Goal: Task Accomplishment & Management: Complete application form

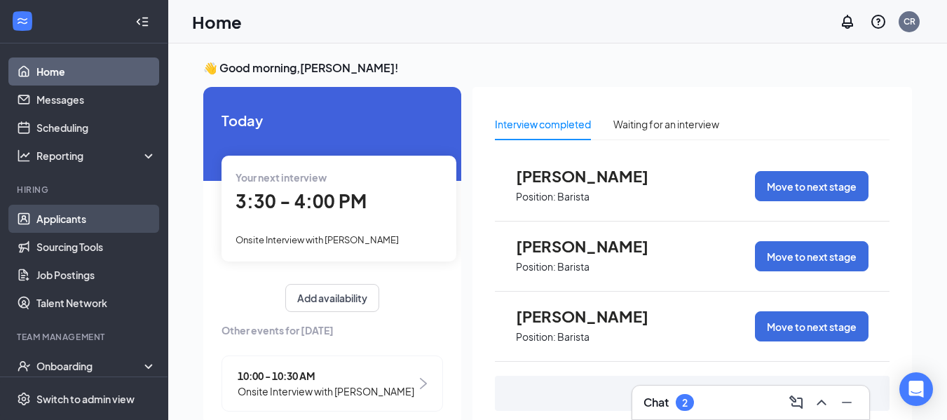
click at [88, 215] on link "Applicants" at bounding box center [96, 219] width 120 height 28
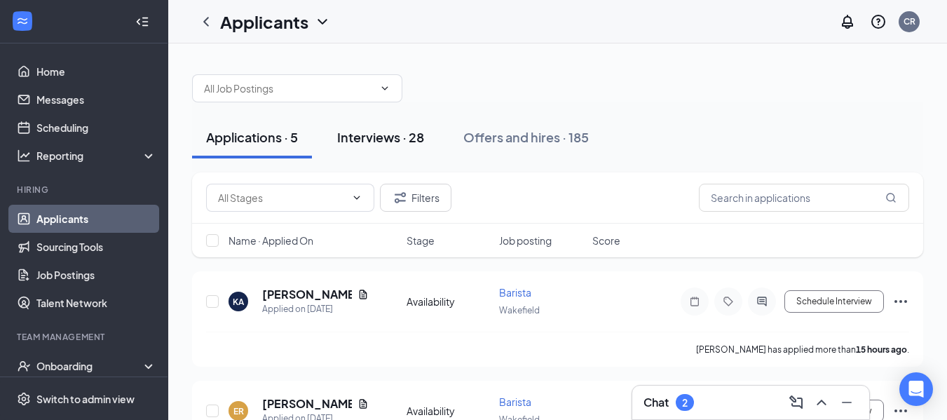
click at [412, 133] on div "Interviews · 28" at bounding box center [380, 137] width 87 height 18
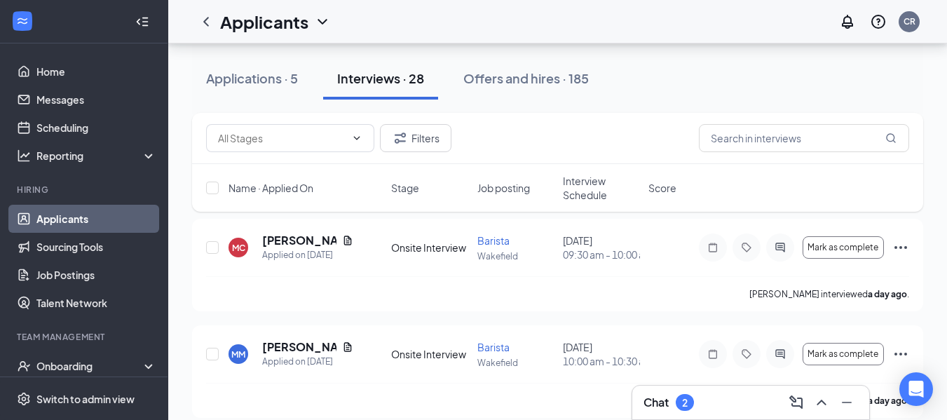
scroll to position [140, 0]
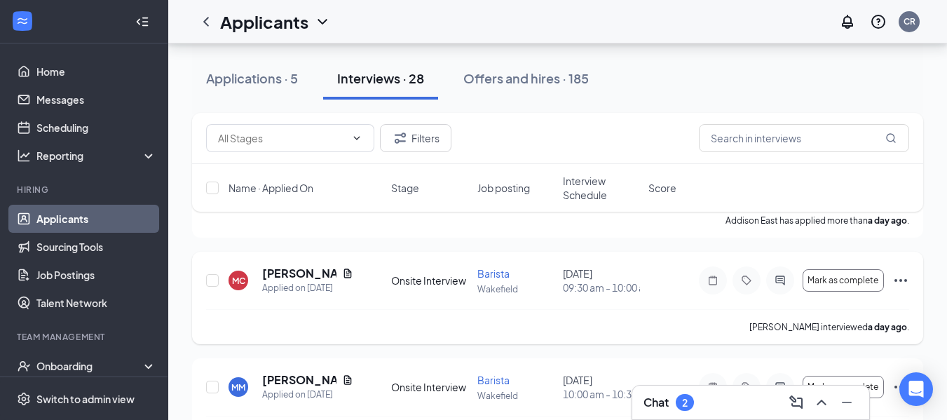
click at [898, 280] on icon "Ellipses" at bounding box center [900, 280] width 17 height 17
click at [274, 269] on h5 "[PERSON_NAME]" at bounding box center [299, 273] width 74 height 15
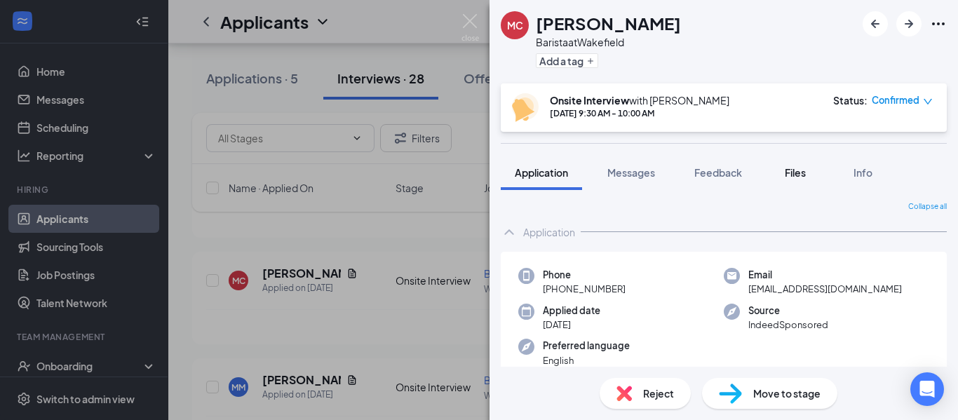
click at [788, 169] on span "Files" at bounding box center [795, 172] width 21 height 13
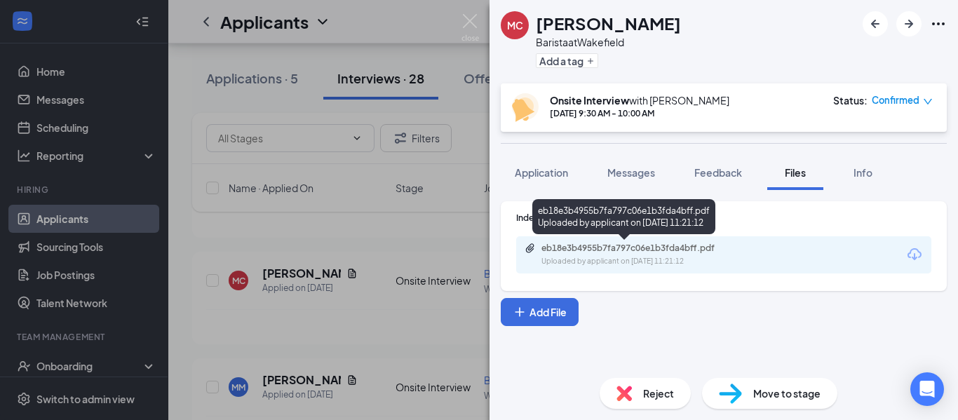
click at [698, 249] on div "eb18e3b4955b7fa797c06e1b3fda4bff.pdf" at bounding box center [639, 248] width 196 height 11
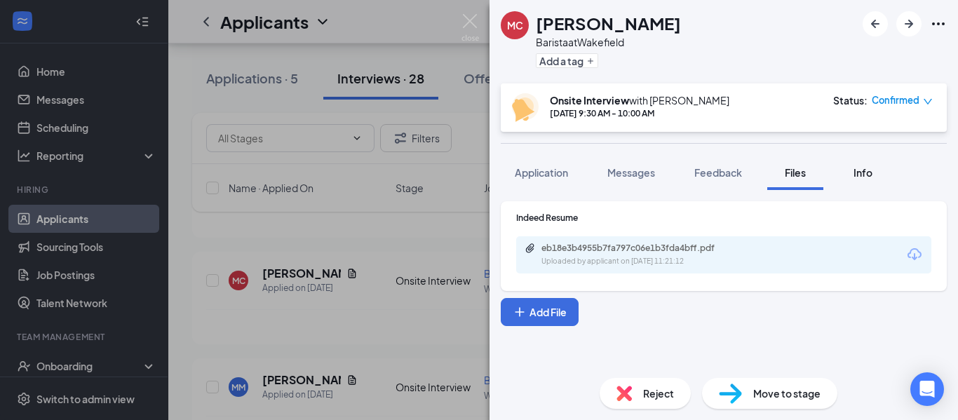
click at [850, 168] on div "Info" at bounding box center [862, 172] width 28 height 14
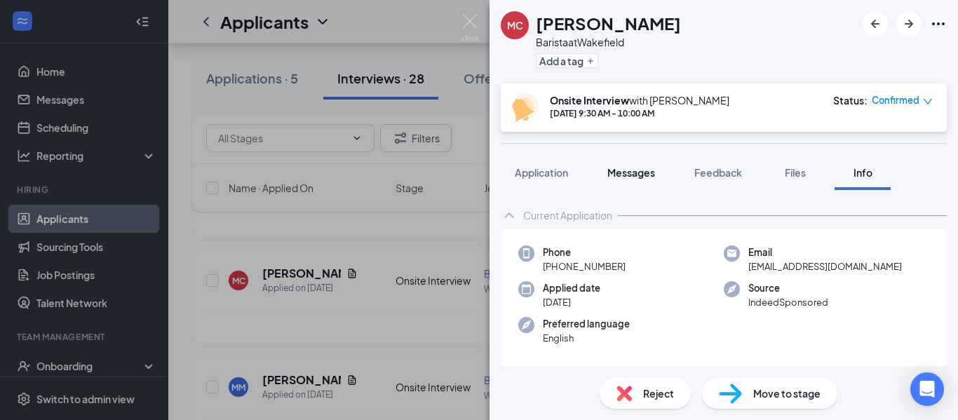
click at [659, 177] on button "Messages" at bounding box center [631, 172] width 76 height 35
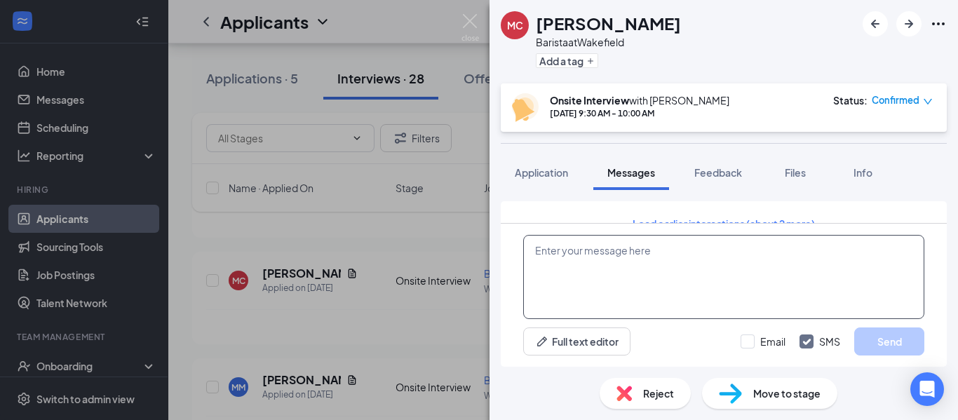
click at [810, 257] on textarea at bounding box center [723, 277] width 401 height 84
type textarea "H"
click at [881, 95] on span "Confirmed" at bounding box center [895, 100] width 48 height 14
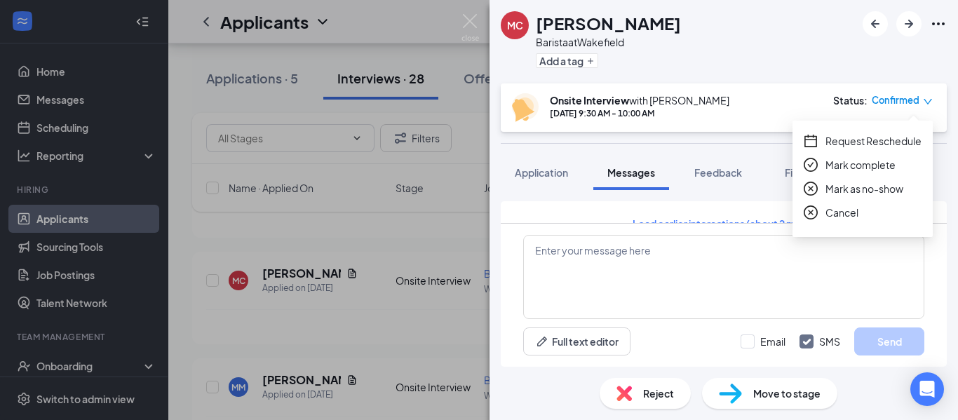
click at [857, 140] on span "Request Reschedule" at bounding box center [873, 140] width 96 height 15
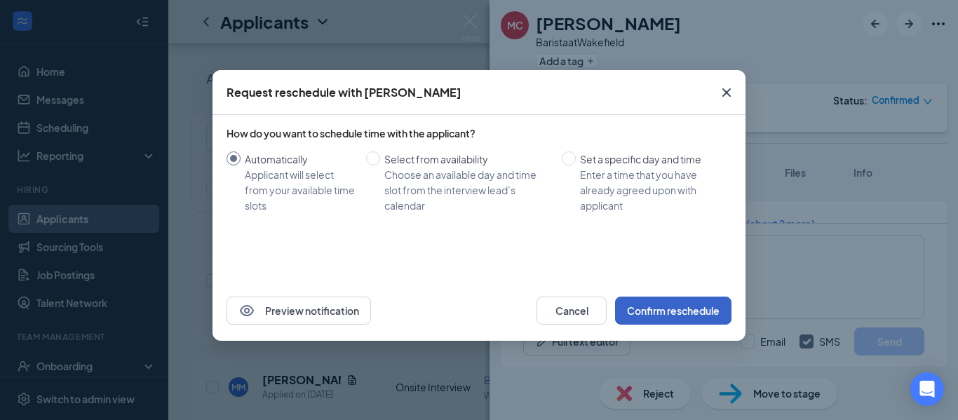
click at [646, 309] on button "Confirm reschedule" at bounding box center [673, 311] width 116 height 28
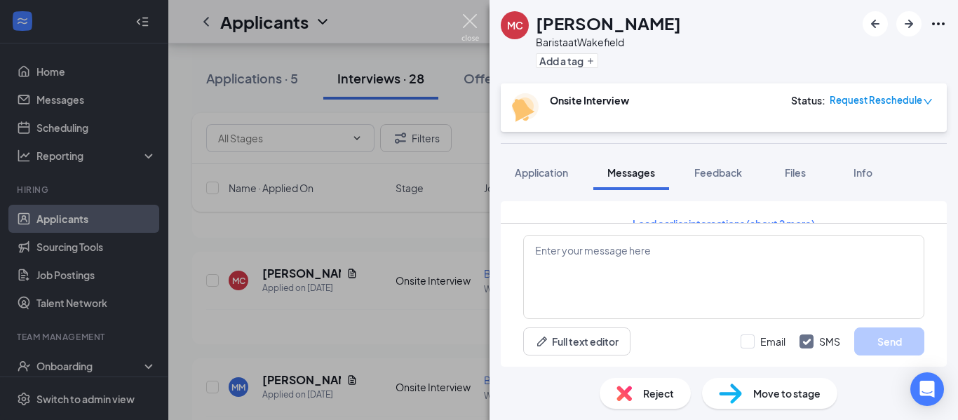
click at [464, 14] on img at bounding box center [470, 27] width 18 height 27
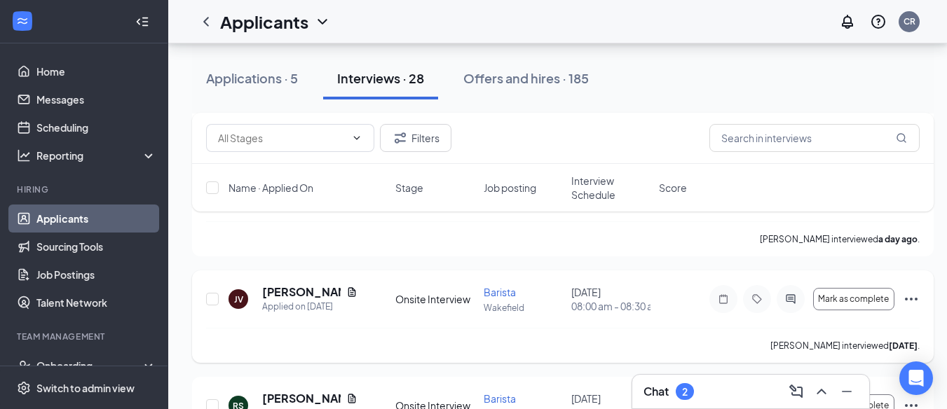
scroll to position [280, 0]
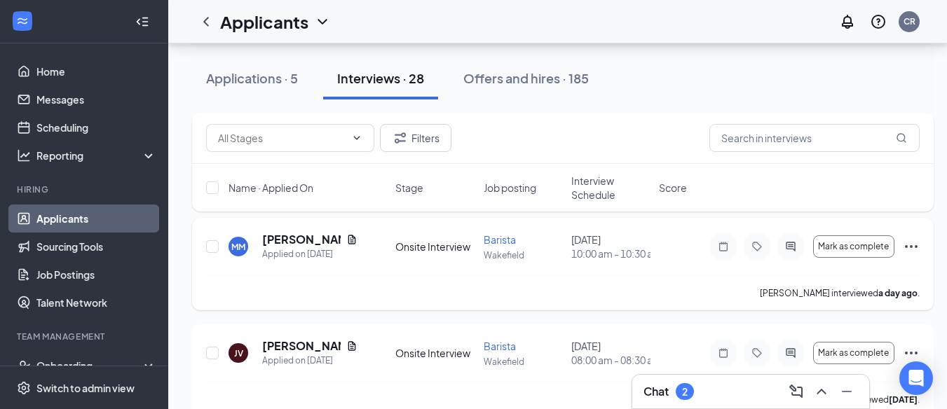
click at [906, 245] on icon "Ellipses" at bounding box center [911, 246] width 17 height 17
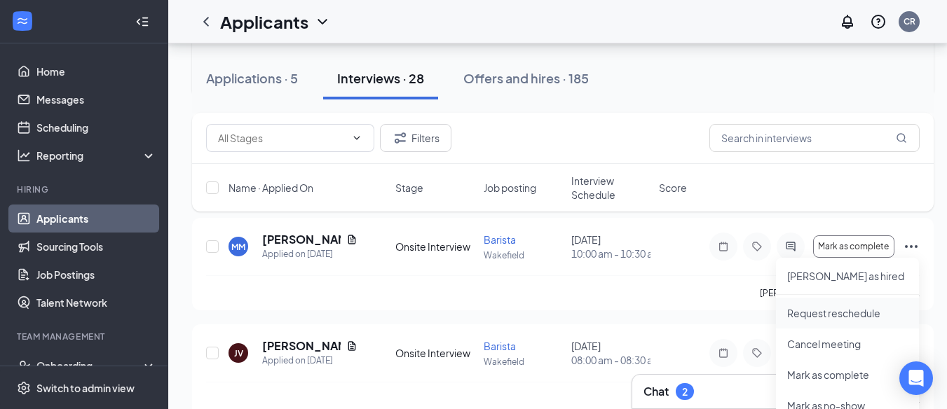
click at [807, 309] on p "Request reschedule" at bounding box center [847, 313] width 121 height 14
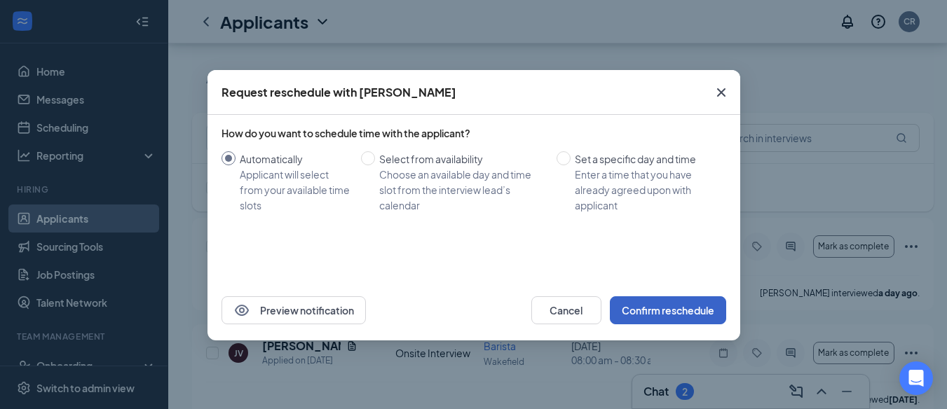
click at [703, 307] on button "Confirm reschedule" at bounding box center [668, 311] width 116 height 28
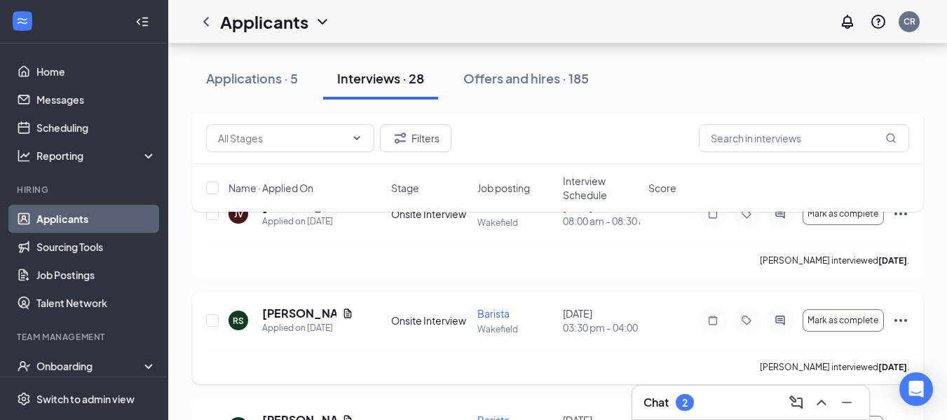
scroll to position [421, 0]
click at [660, 403] on h3 "Chat" at bounding box center [656, 402] width 25 height 15
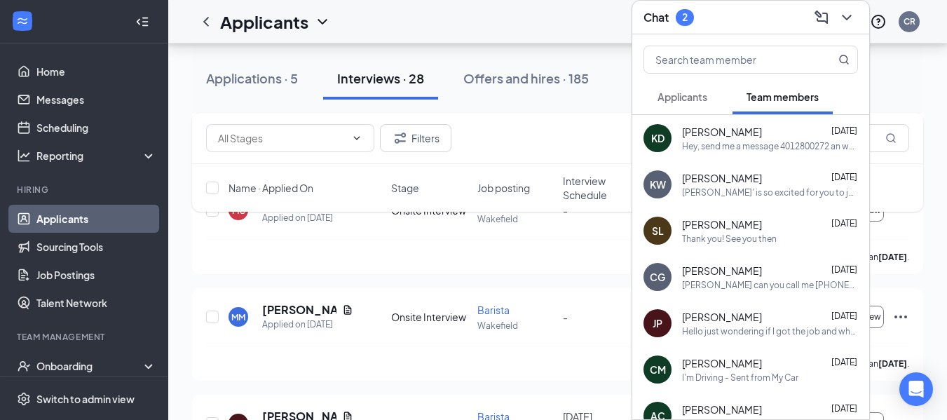
scroll to position [0, 0]
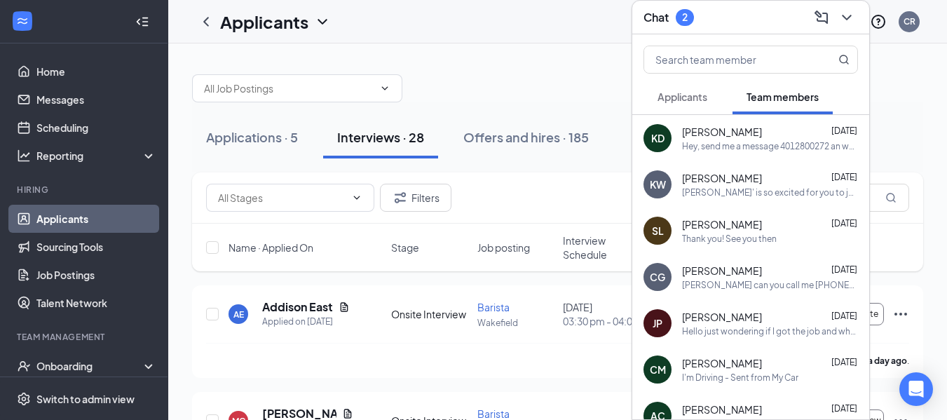
click at [684, 107] on button "Applicants" at bounding box center [683, 96] width 78 height 35
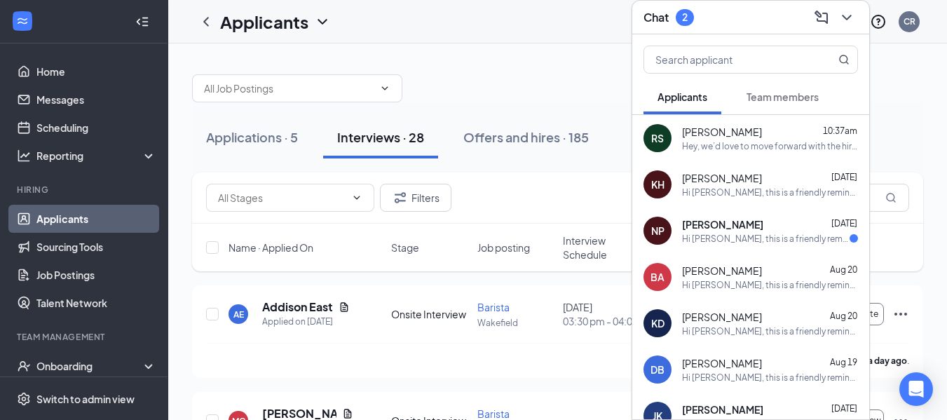
click at [749, 241] on div "Hi [PERSON_NAME], this is a friendly reminder. Please select an interview time …" at bounding box center [766, 239] width 168 height 12
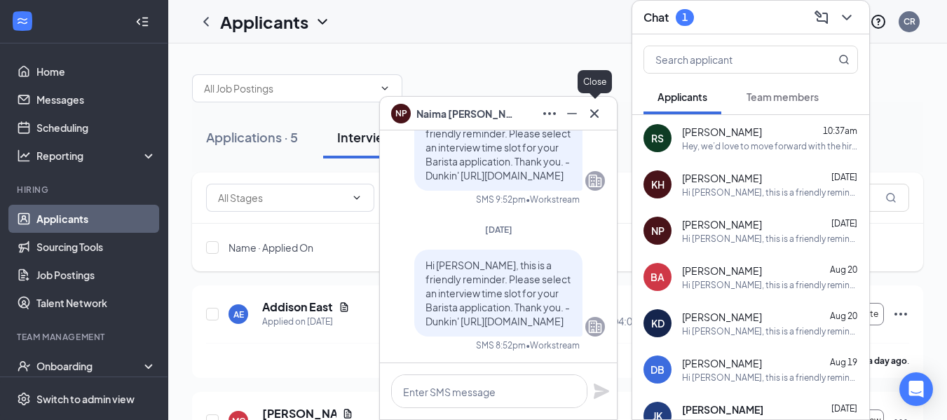
click at [594, 116] on icon "Cross" at bounding box center [594, 113] width 17 height 17
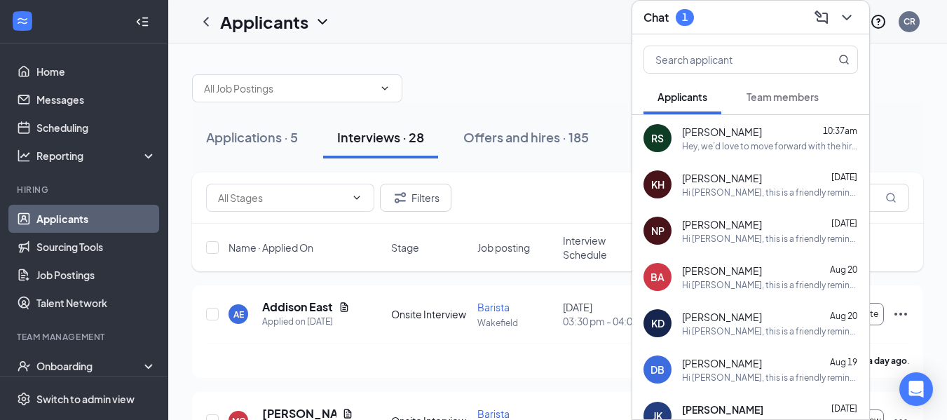
click at [855, 13] on icon "ChevronDown" at bounding box center [846, 17] width 17 height 17
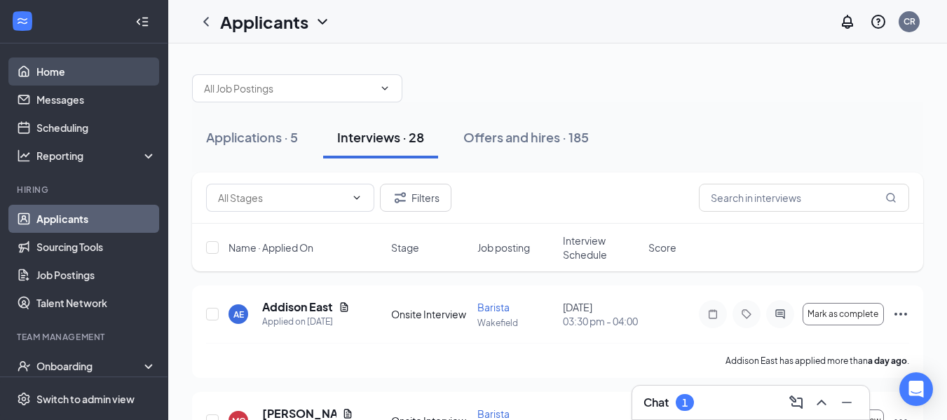
click at [56, 79] on link "Home" at bounding box center [96, 71] width 120 height 28
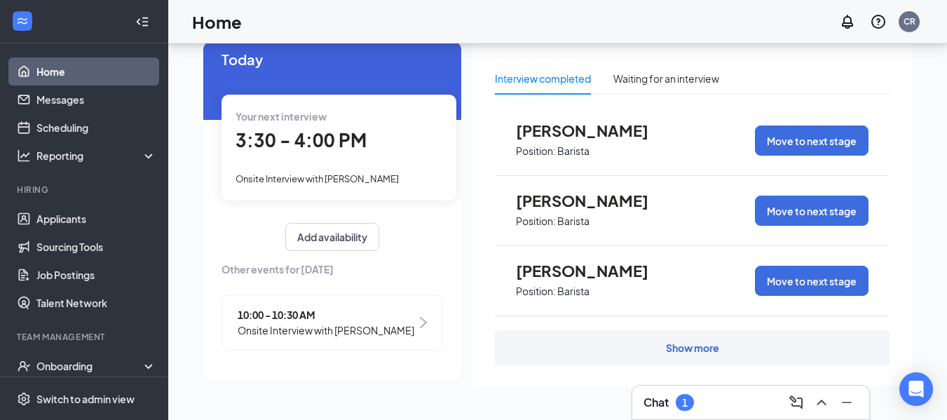
scroll to position [31, 0]
click at [332, 322] on span "Onsite Interview with [PERSON_NAME]" at bounding box center [326, 329] width 177 height 15
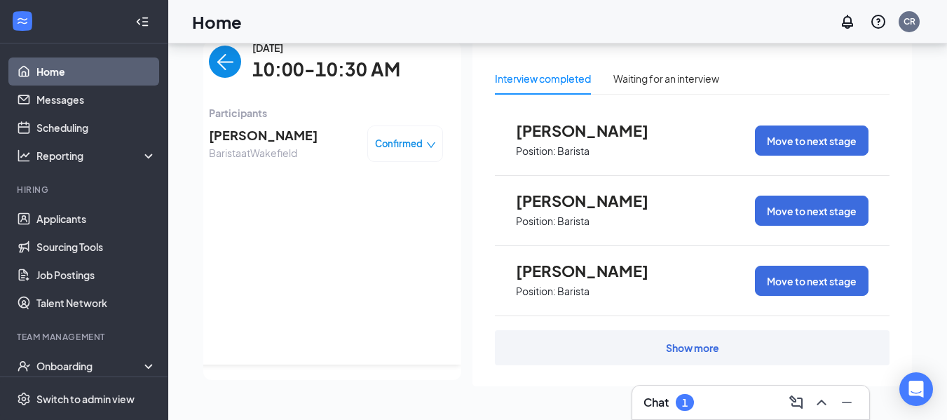
scroll to position [0, 0]
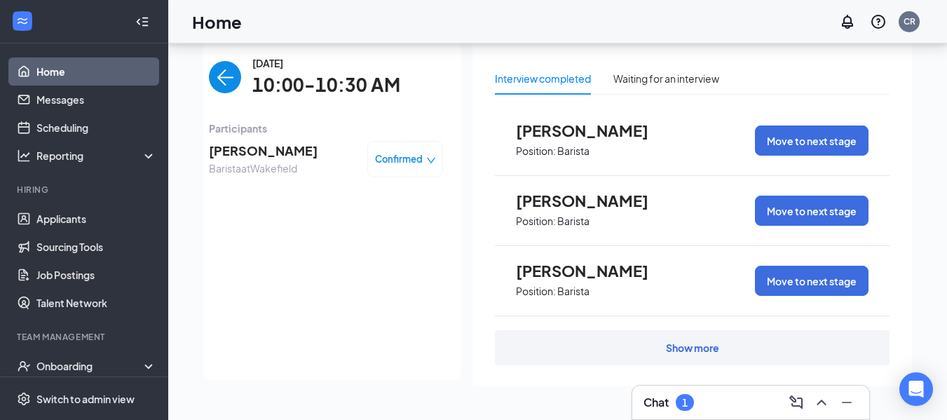
click at [376, 152] on span "Confirmed" at bounding box center [399, 159] width 48 height 14
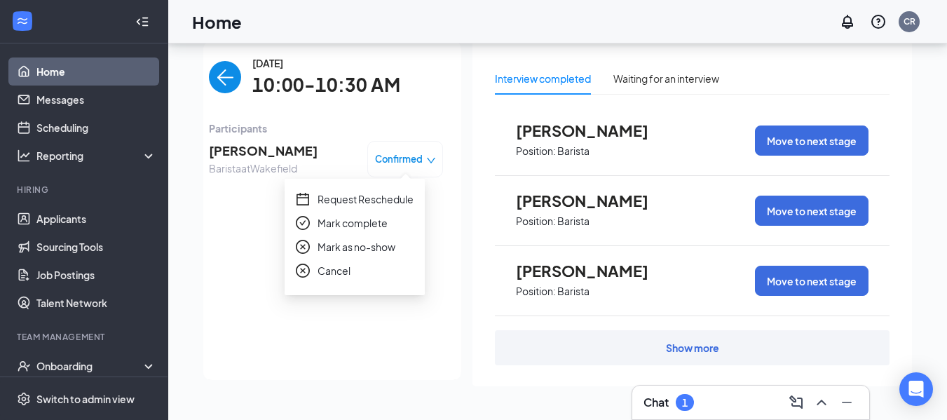
click at [358, 217] on span "Mark complete" at bounding box center [353, 222] width 70 height 15
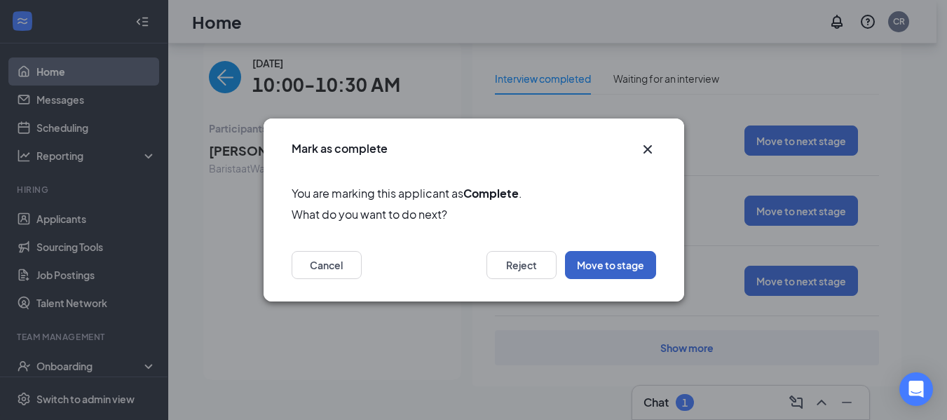
click at [655, 276] on button "Move to stage" at bounding box center [610, 265] width 91 height 28
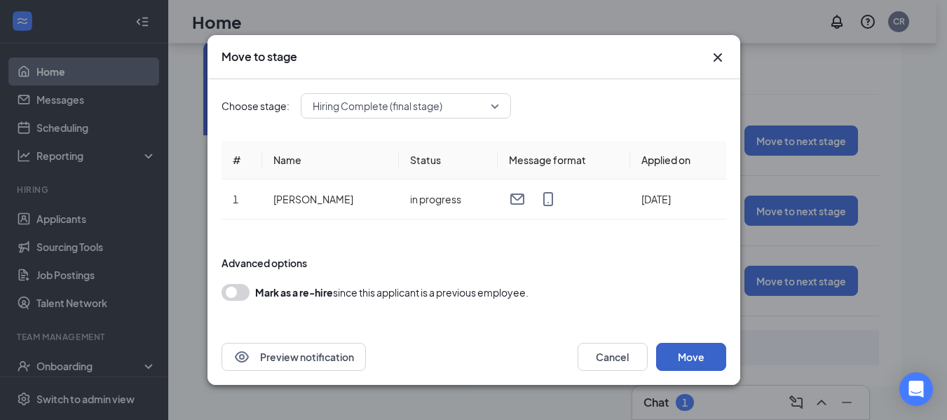
click at [677, 353] on button "Move" at bounding box center [691, 357] width 70 height 28
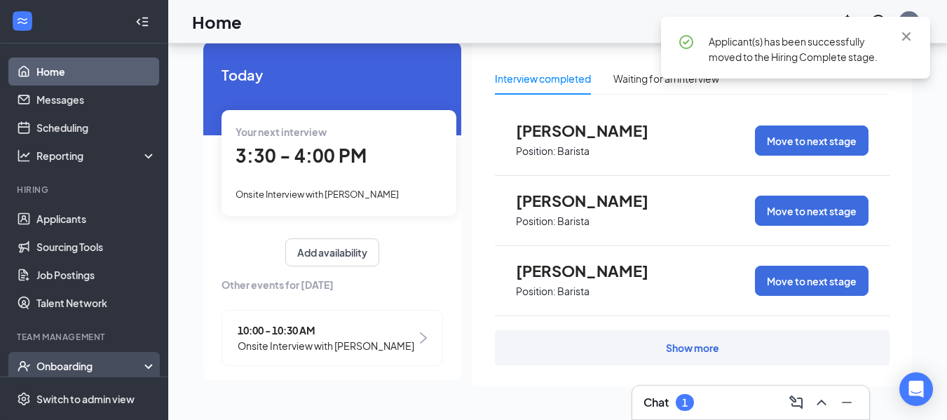
click at [69, 362] on div "Onboarding" at bounding box center [90, 366] width 108 height 14
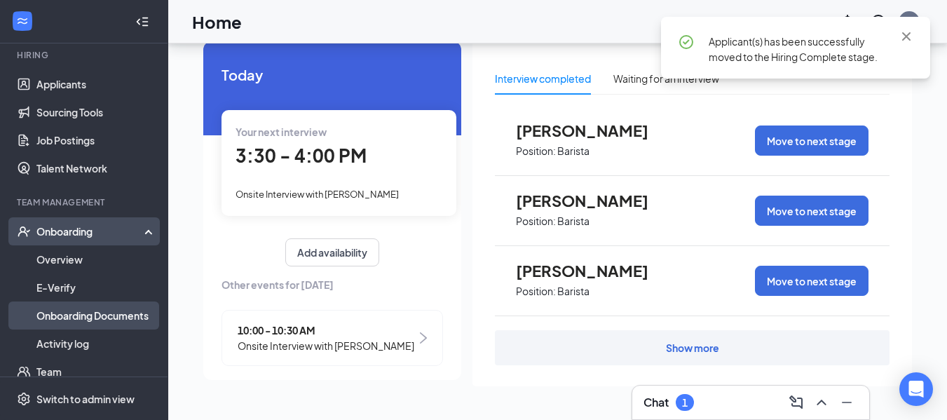
scroll to position [140, 0]
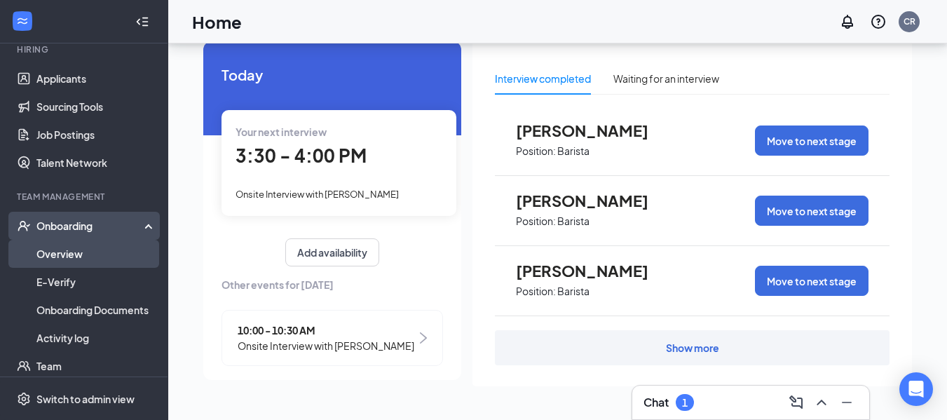
click at [66, 264] on link "Overview" at bounding box center [96, 254] width 120 height 28
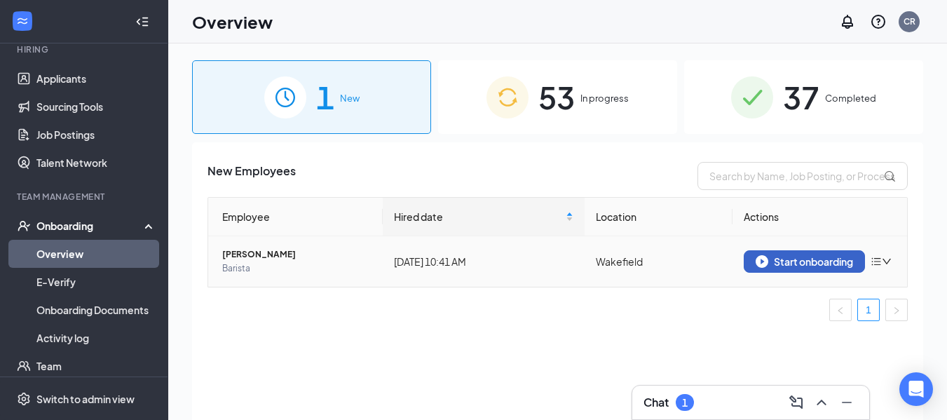
click at [756, 257] on img "button" at bounding box center [762, 261] width 13 height 13
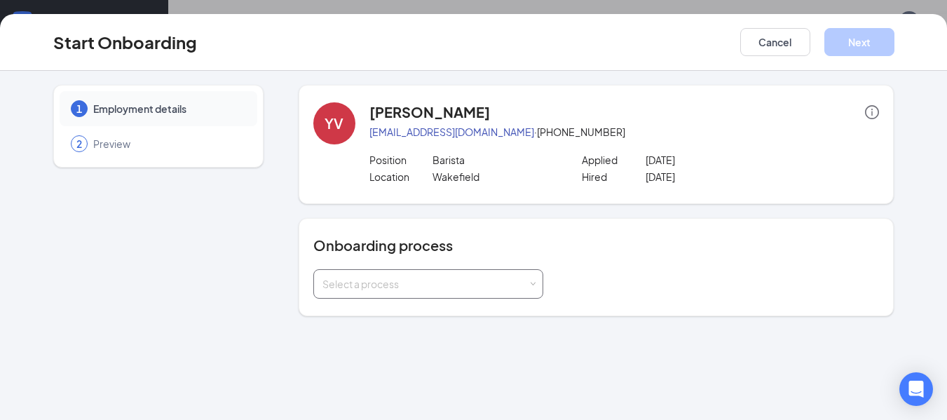
click at [418, 278] on div "Select a process" at bounding box center [424, 284] width 205 height 14
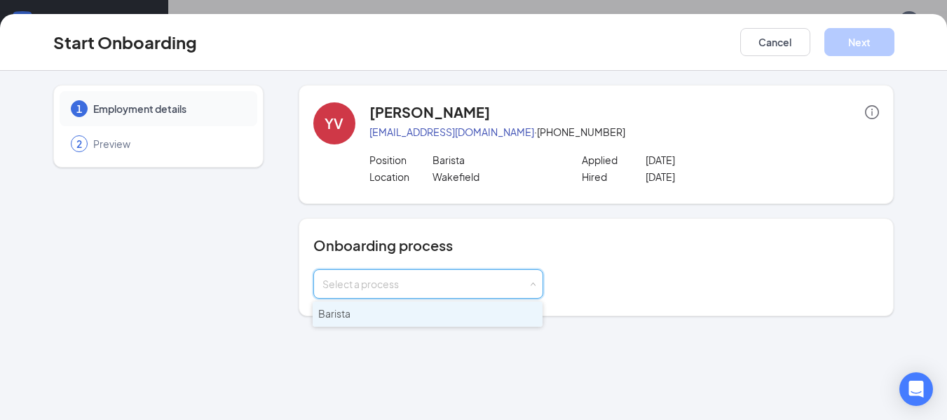
click at [358, 308] on li "Barista" at bounding box center [428, 313] width 230 height 25
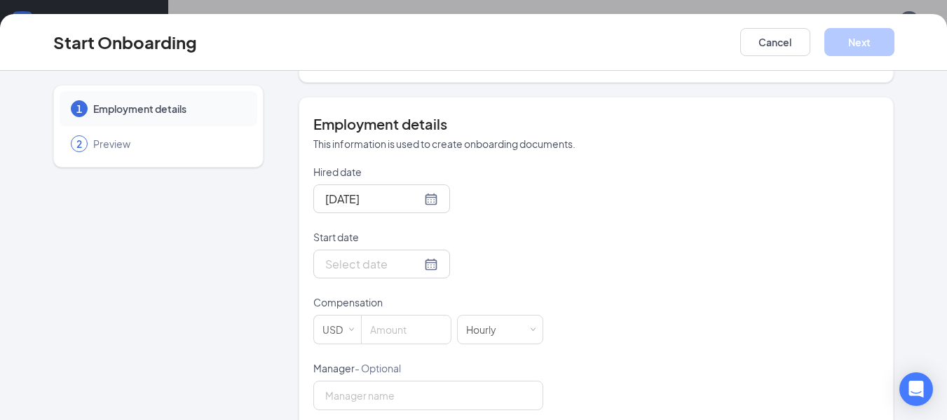
scroll to position [264, 0]
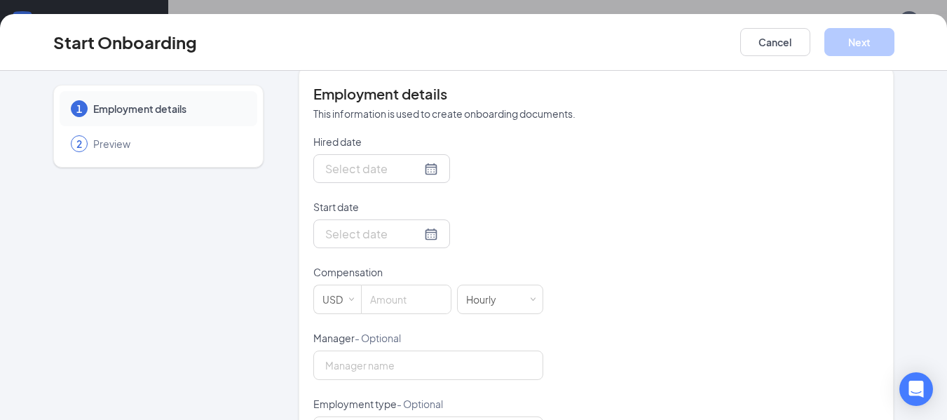
click at [420, 171] on div at bounding box center [381, 169] width 113 height 18
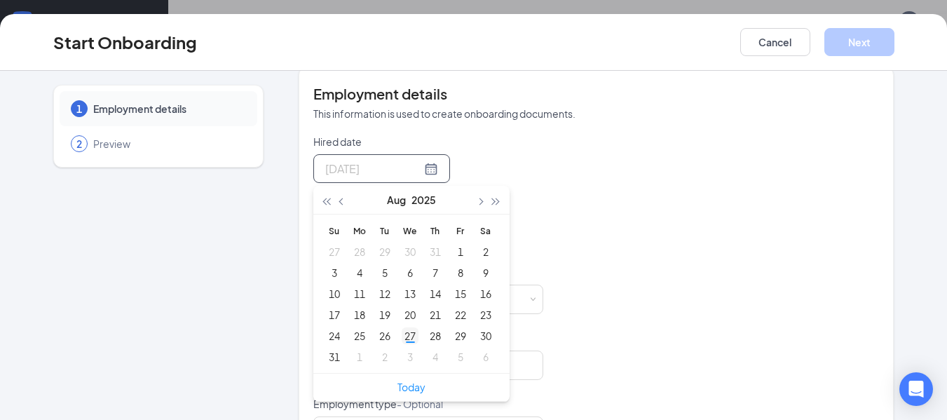
type input "[DATE]"
click at [406, 332] on div "27" at bounding box center [410, 335] width 17 height 17
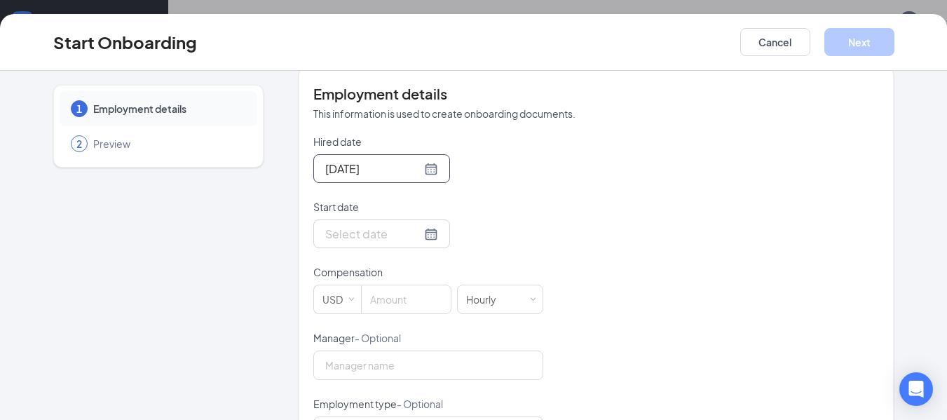
click at [552, 209] on div "Hired date [DATE] [DATE] Su Mo Tu We Th Fr Sa 27 28 29 30 31 1 2 3 4 5 6 7 8 9 …" at bounding box center [596, 397] width 566 height 524
click at [386, 235] on input "Start date" at bounding box center [373, 234] width 96 height 18
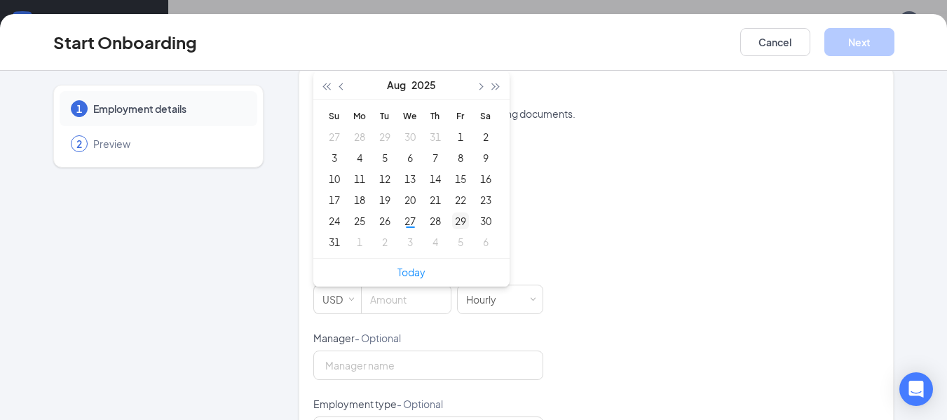
type input "[DATE]"
click at [452, 219] on div "29" at bounding box center [460, 220] width 17 height 17
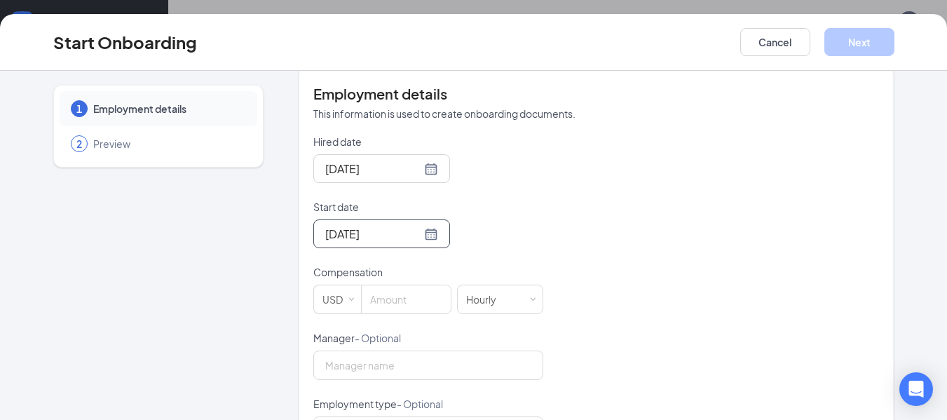
click at [647, 228] on div "Hired date [DATE] [DATE] Su Mo Tu We Th Fr Sa 27 28 29 30 31 1 2 3 4 5 6 7 8 9 …" at bounding box center [596, 397] width 566 height 524
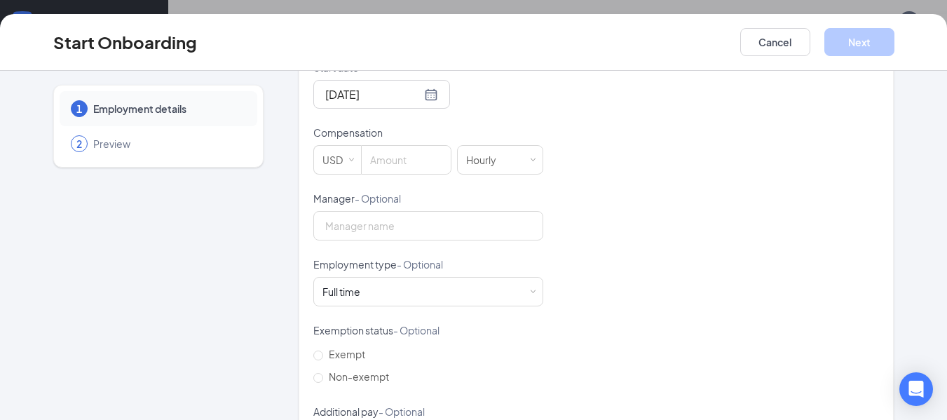
scroll to position [404, 0]
click at [405, 156] on input at bounding box center [406, 159] width 89 height 28
type input "16"
click at [644, 220] on div "Hired date [DATE] [DATE] Su Mo Tu We Th Fr Sa 27 28 29 30 31 1 2 3 4 5 6 7 8 9 …" at bounding box center [596, 256] width 566 height 524
click at [427, 222] on input "Manager - Optional" at bounding box center [428, 224] width 230 height 29
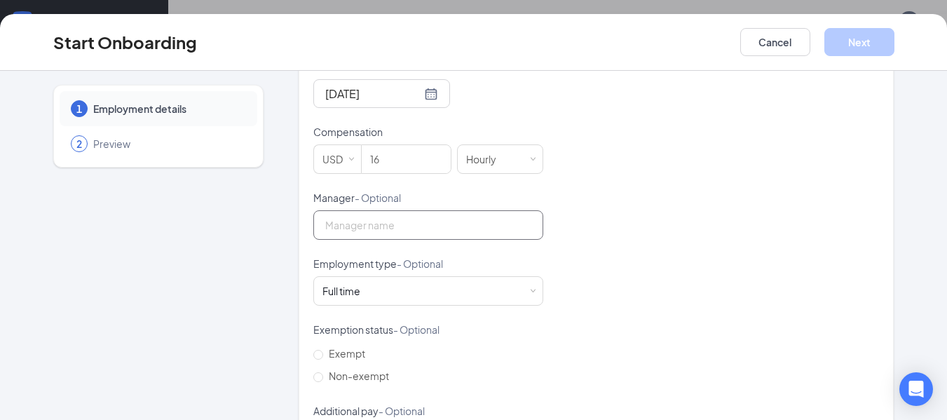
type input "[PERSON_NAME]"
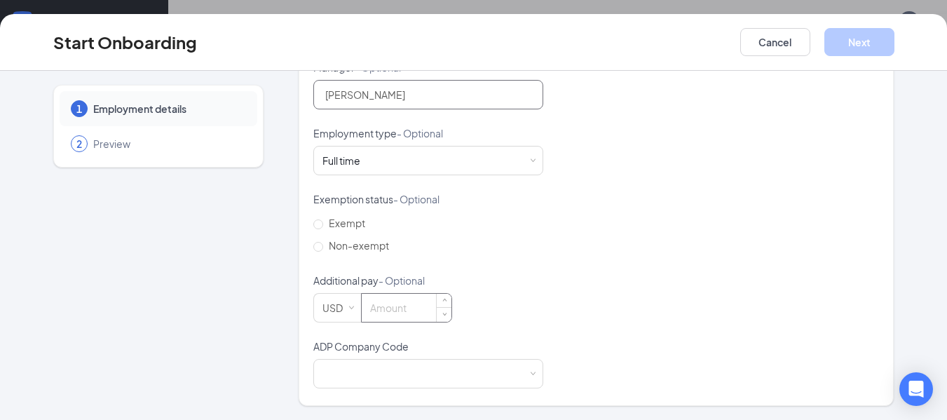
scroll to position [63, 0]
click at [402, 362] on div at bounding box center [428, 374] width 212 height 28
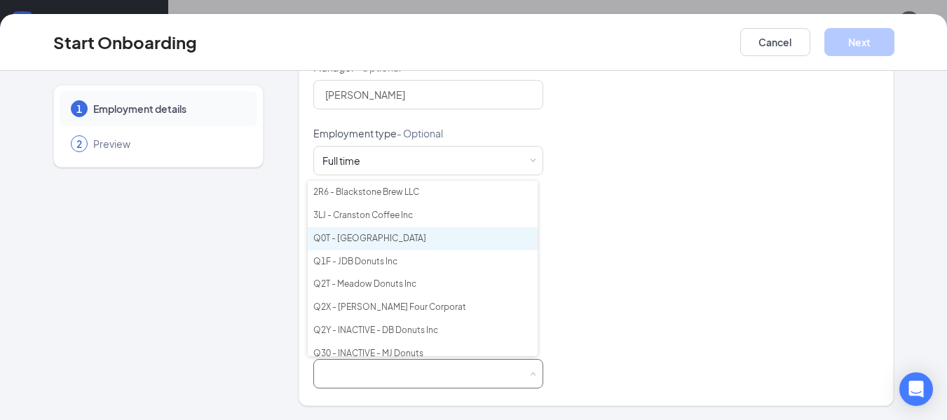
click at [384, 236] on li "Q0T - [GEOGRAPHIC_DATA]" at bounding box center [423, 238] width 230 height 23
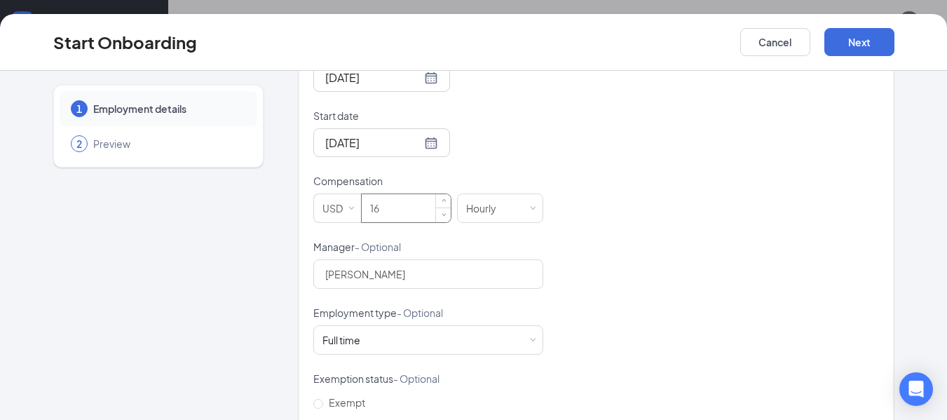
scroll to position [324, 0]
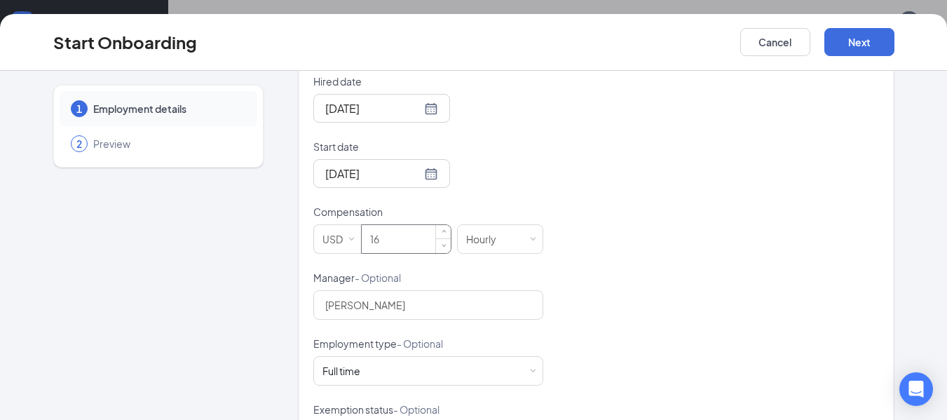
click at [400, 245] on input "16" at bounding box center [406, 239] width 89 height 28
type input "15.5"
click at [773, 229] on div "Hired date [DATE] [DATE] Su Mo Tu We Th Fr Sa 27 28 29 30 31 1 2 3 4 5 6 7 8 9 …" at bounding box center [596, 336] width 566 height 524
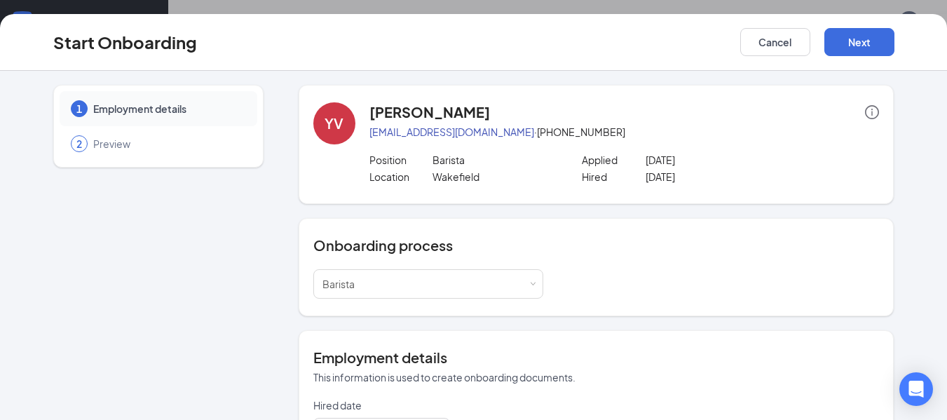
scroll to position [0, 0]
click at [848, 51] on button "Next" at bounding box center [859, 42] width 70 height 28
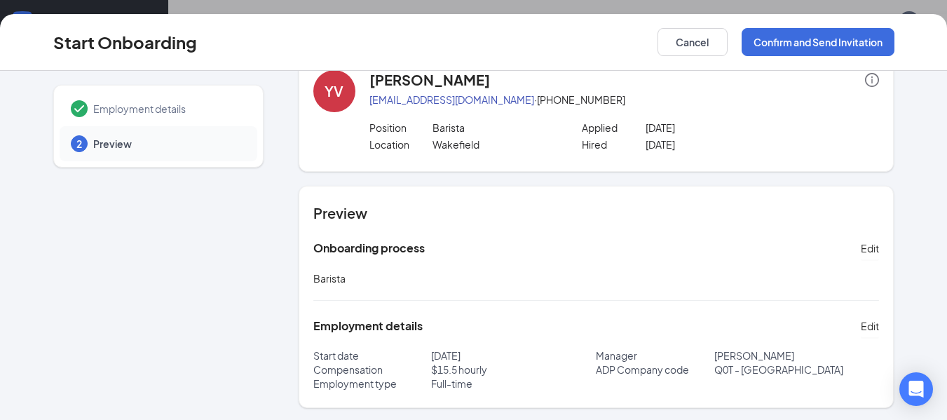
scroll to position [60, 0]
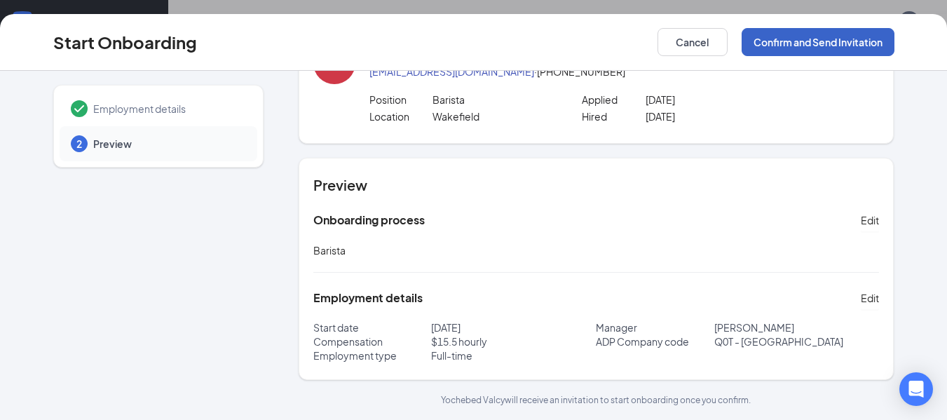
click at [838, 32] on button "Confirm and Send Invitation" at bounding box center [818, 42] width 153 height 28
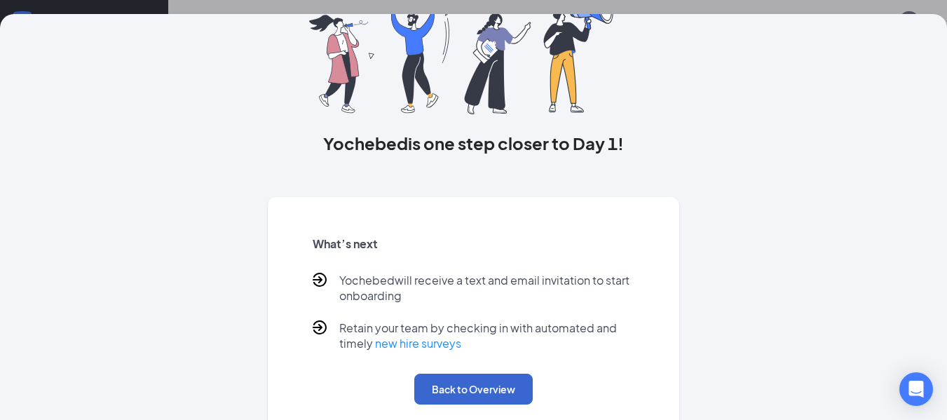
scroll to position [137, 0]
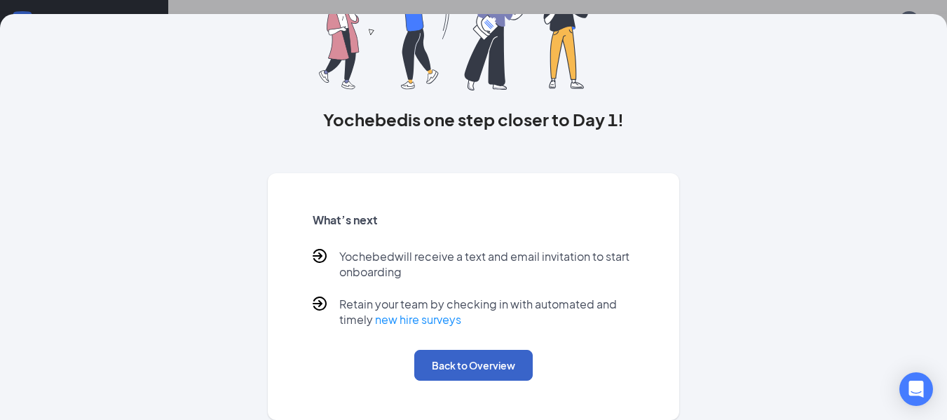
click at [479, 363] on button "Back to Overview" at bounding box center [473, 365] width 118 height 31
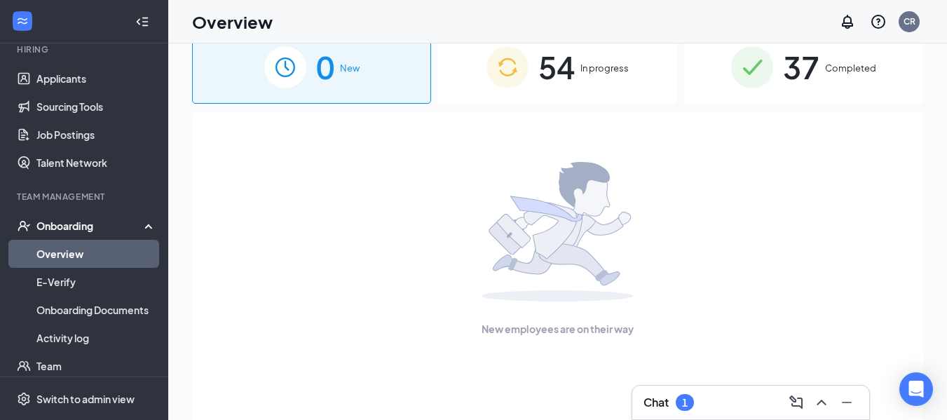
scroll to position [0, 0]
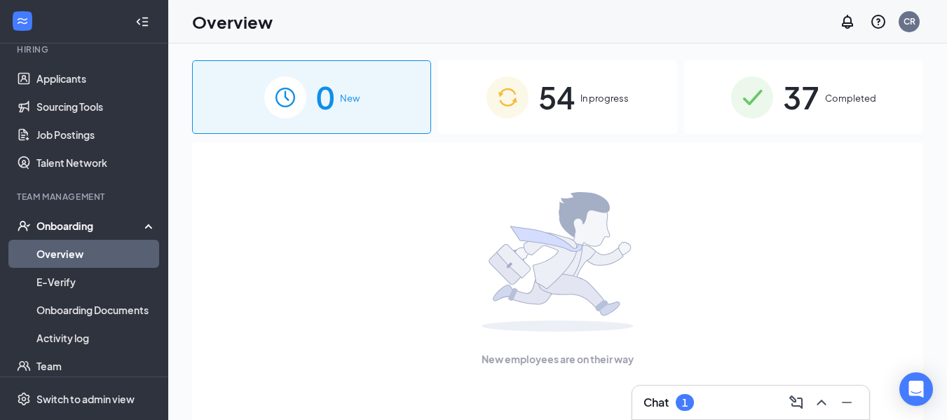
click at [88, 245] on link "Overview" at bounding box center [96, 254] width 120 height 28
click at [592, 107] on div "54 In progress" at bounding box center [557, 97] width 239 height 74
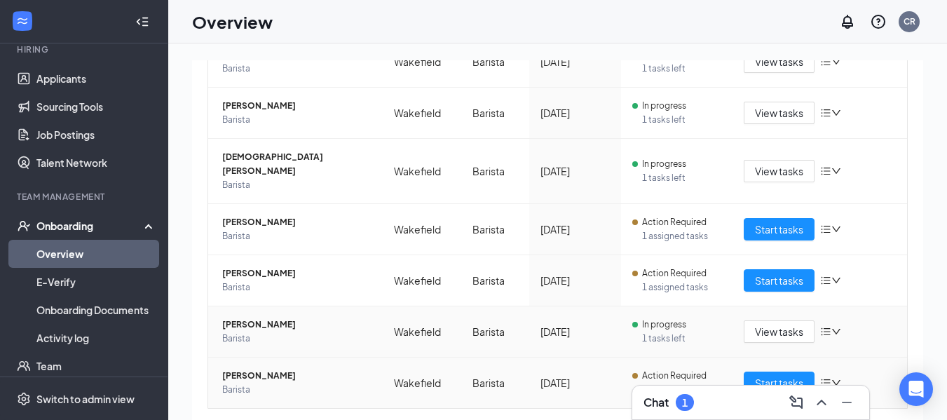
scroll to position [376, 0]
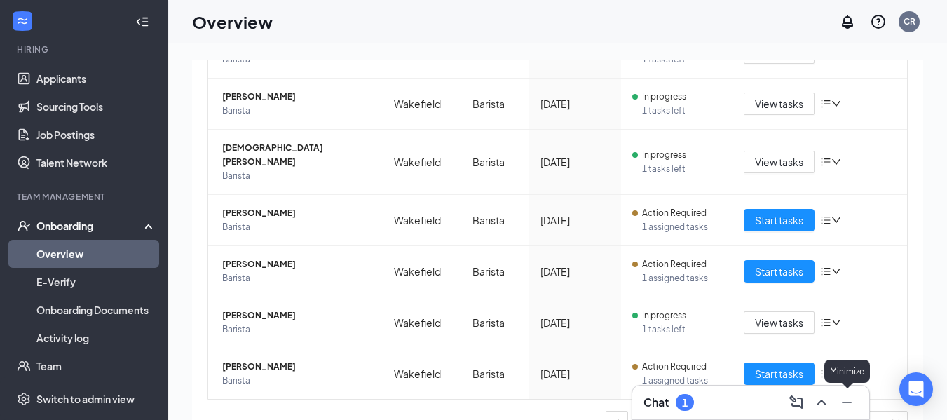
click at [846, 405] on icon "Minimize" at bounding box center [846, 402] width 17 height 17
click at [782, 412] on link "6" at bounding box center [785, 422] width 21 height 21
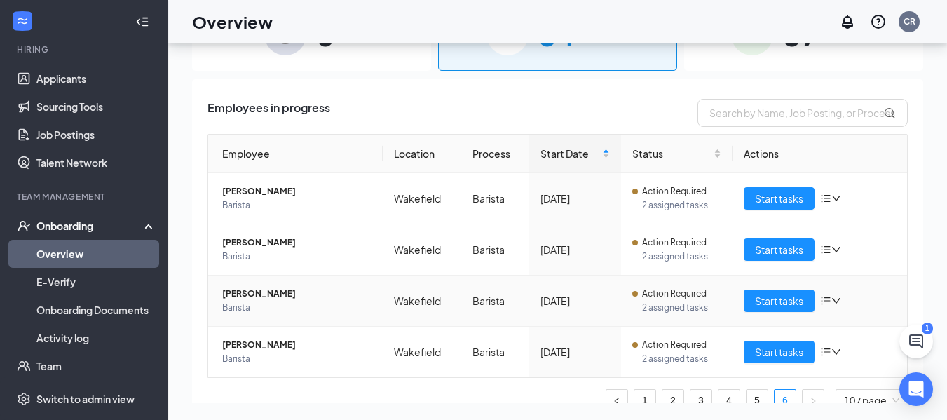
click at [281, 290] on span "[PERSON_NAME]" at bounding box center [296, 294] width 149 height 14
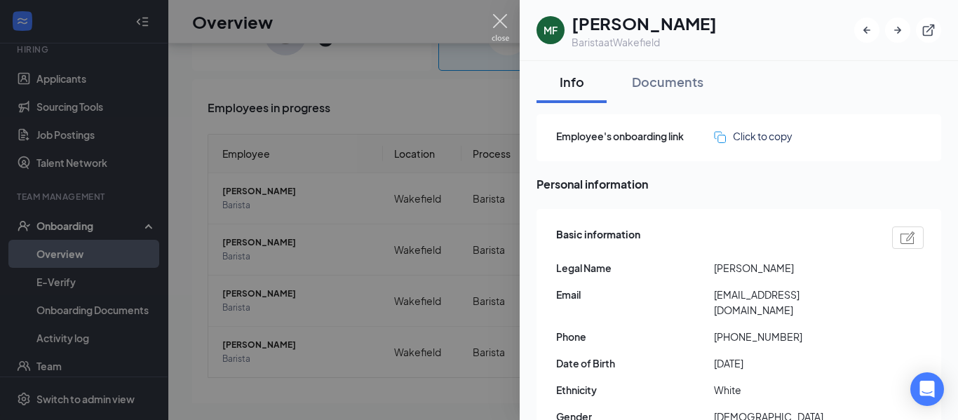
click at [501, 32] on img at bounding box center [500, 27] width 18 height 27
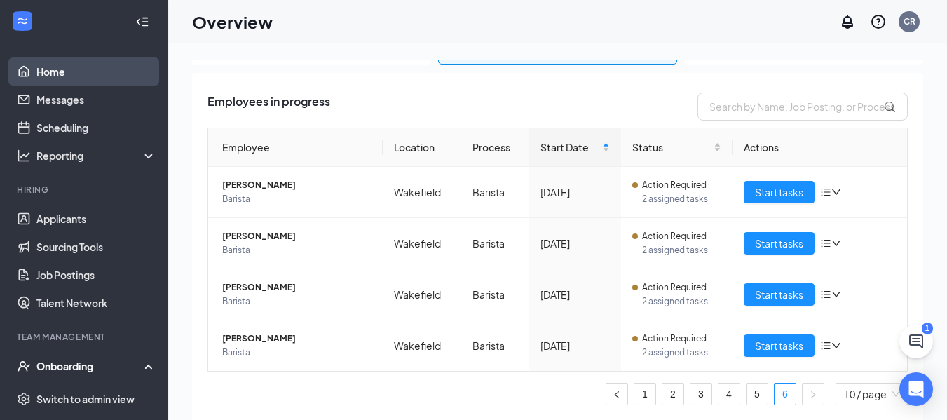
click at [83, 76] on link "Home" at bounding box center [96, 71] width 120 height 28
